Goal: Ask a question: Ask a question

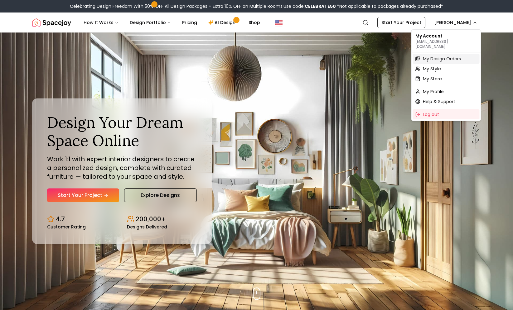
click at [433, 56] on span "My Design Orders" at bounding box center [442, 59] width 38 height 6
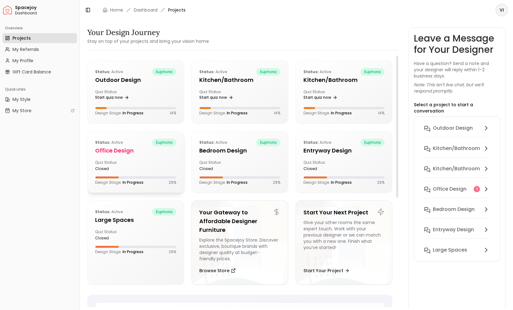
click at [125, 151] on h5 "Office design" at bounding box center [135, 150] width 81 height 9
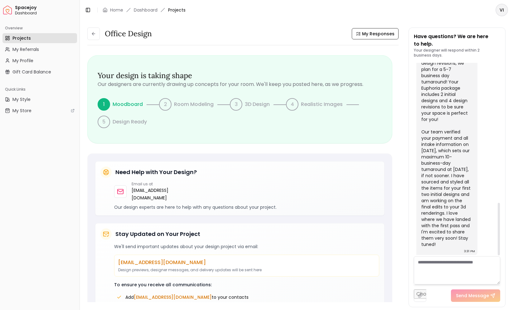
scroll to position [515, 0]
click at [448, 272] on textarea at bounding box center [457, 270] width 86 height 28
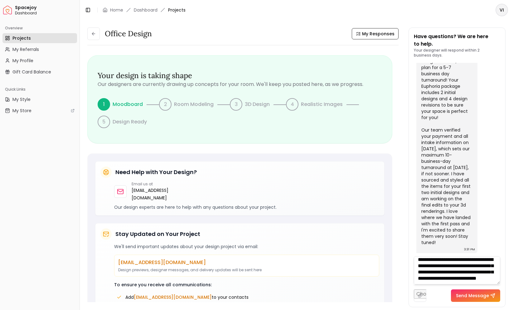
scroll to position [25, 0]
type textarea "**********"
click at [474, 299] on button "Send Message" at bounding box center [475, 295] width 49 height 12
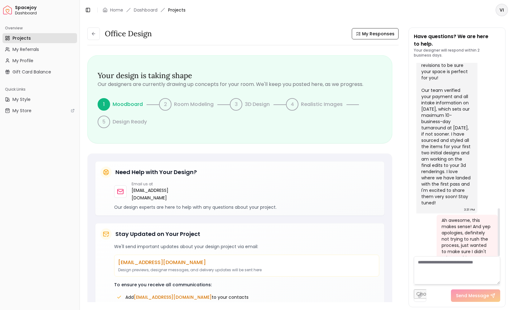
scroll to position [588, 0]
